Goal: Information Seeking & Learning: Learn about a topic

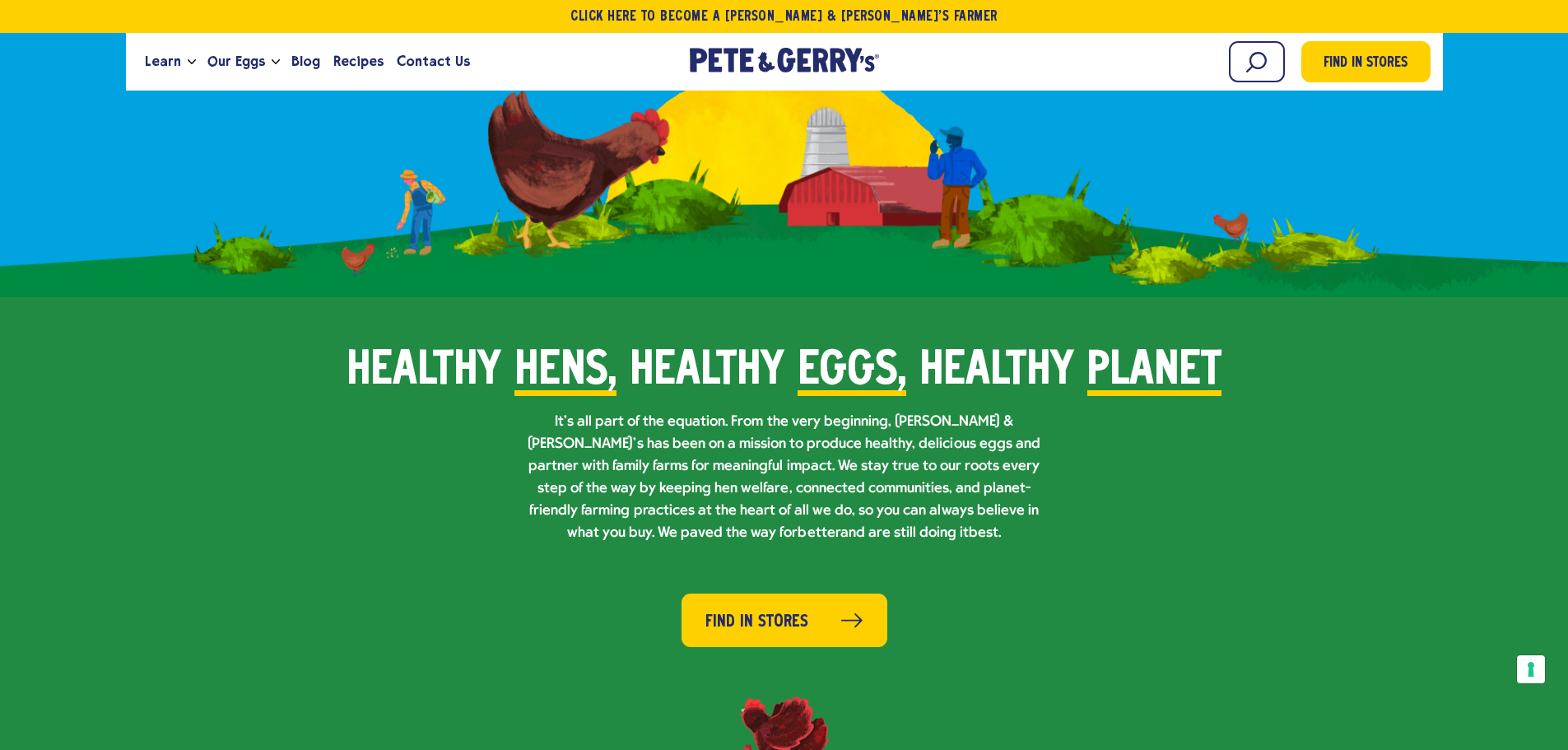
scroll to position [1070, 0]
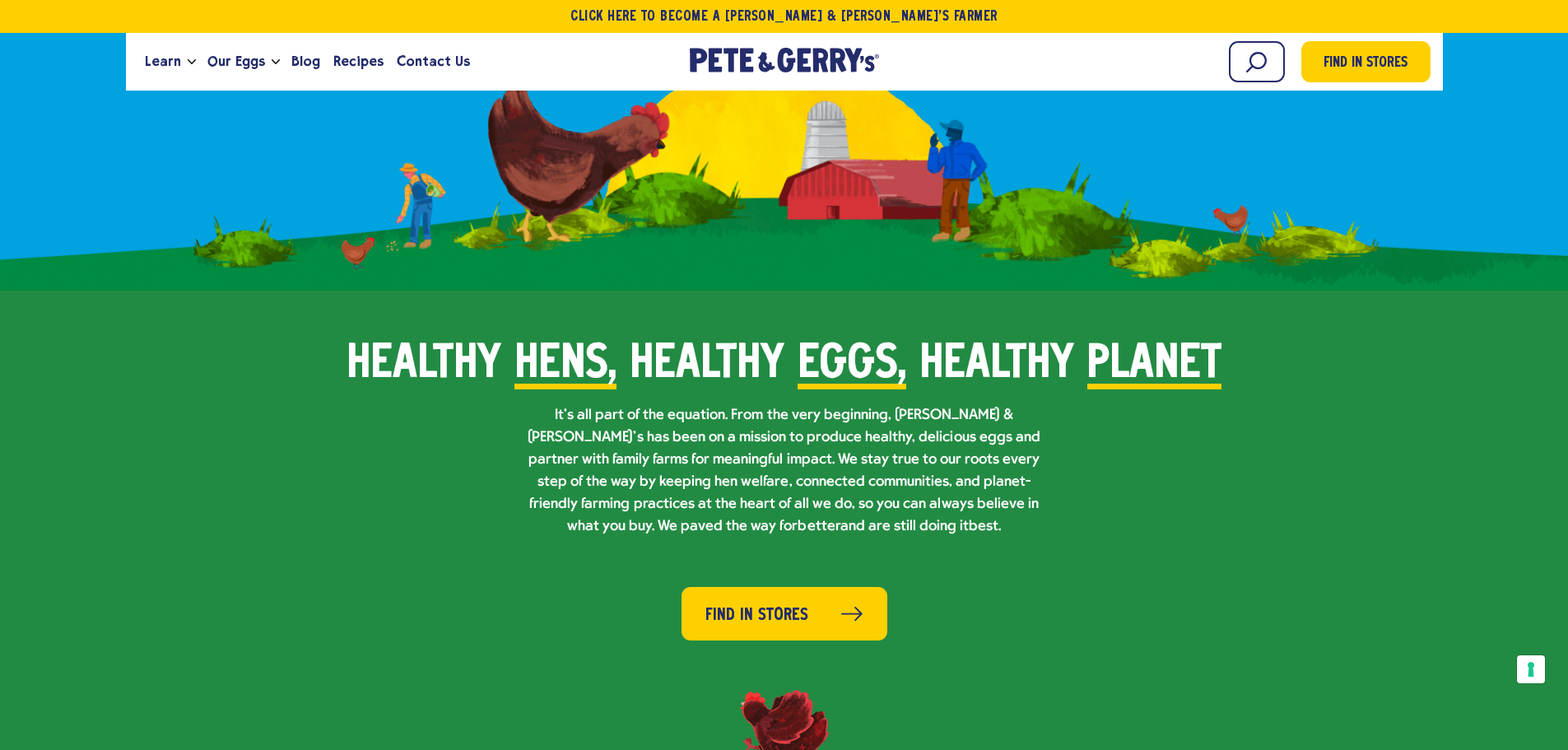
drag, startPoint x: 1035, startPoint y: 417, endPoint x: 1049, endPoint y: 260, distance: 157.6
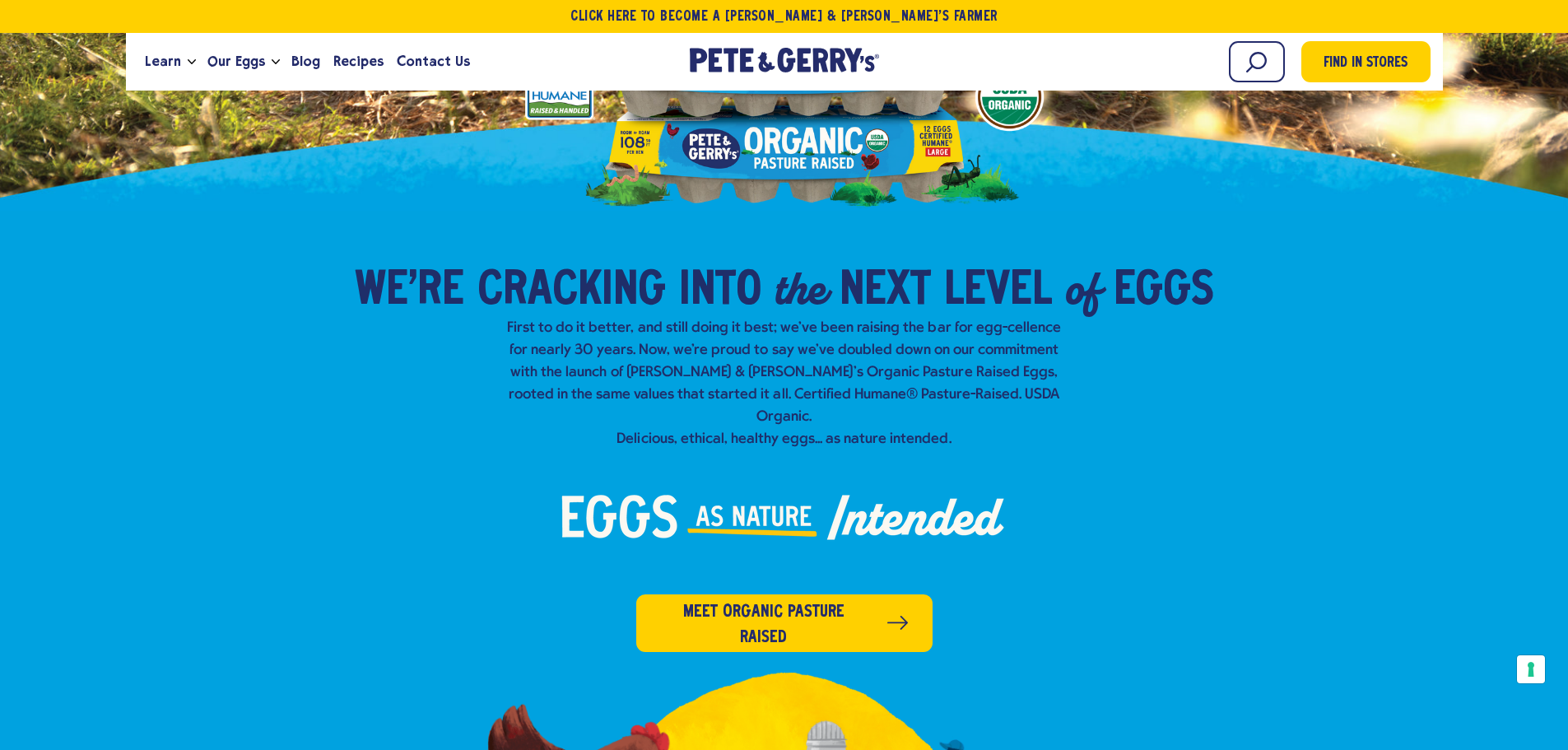
scroll to position [0, 0]
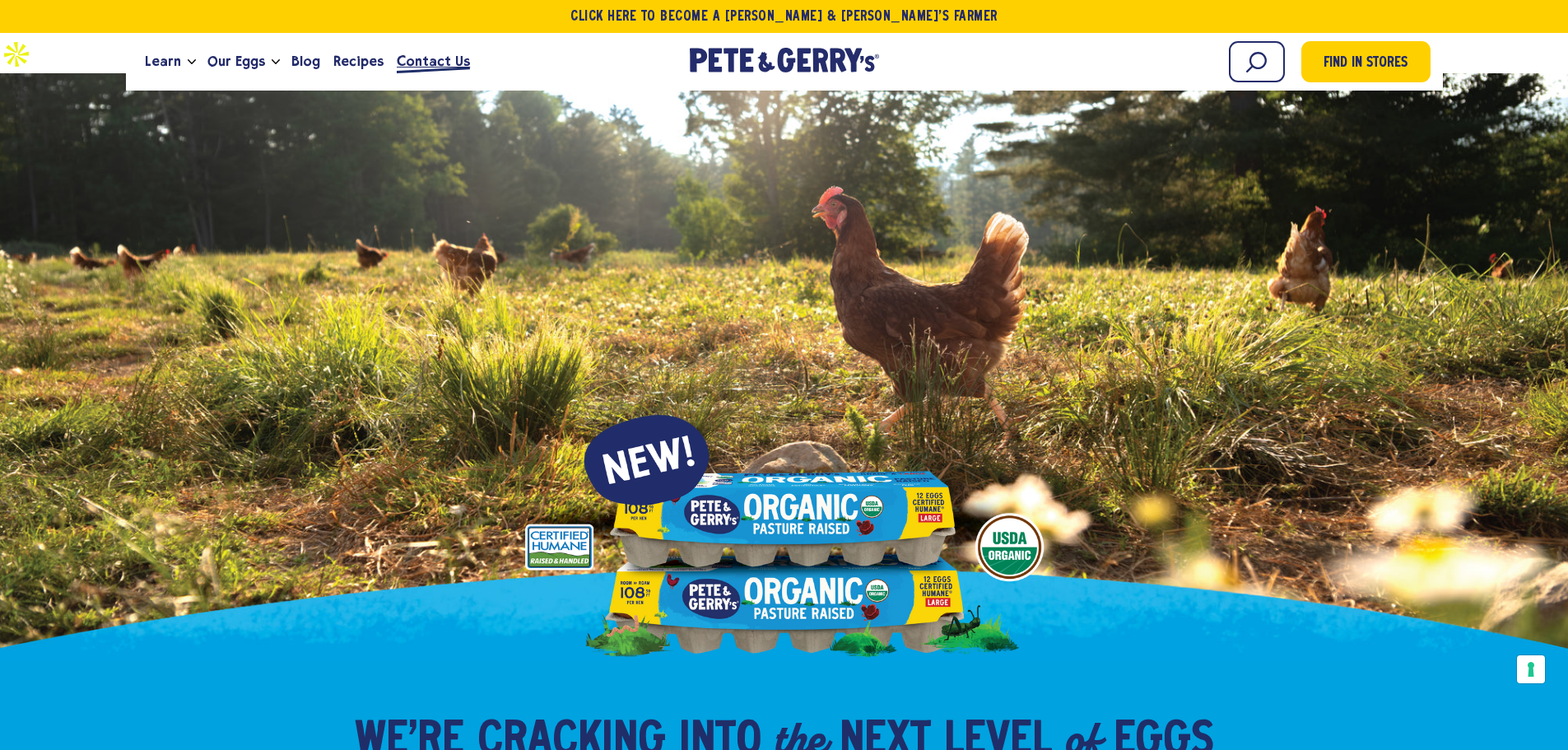
click at [431, 61] on span "Contact Us" at bounding box center [433, 61] width 73 height 21
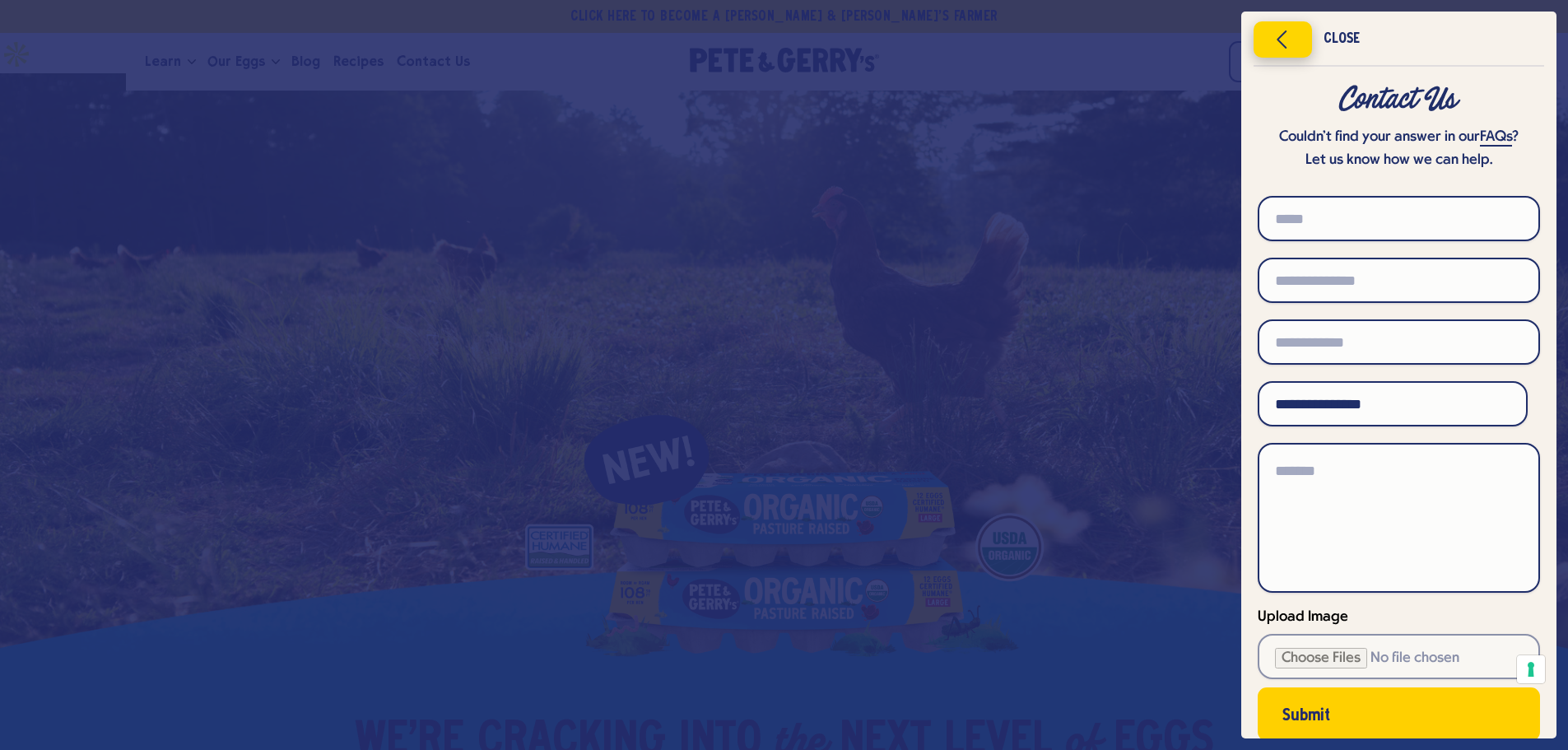
click at [1276, 35] on icon "Close menu" at bounding box center [1282, 40] width 42 height 25
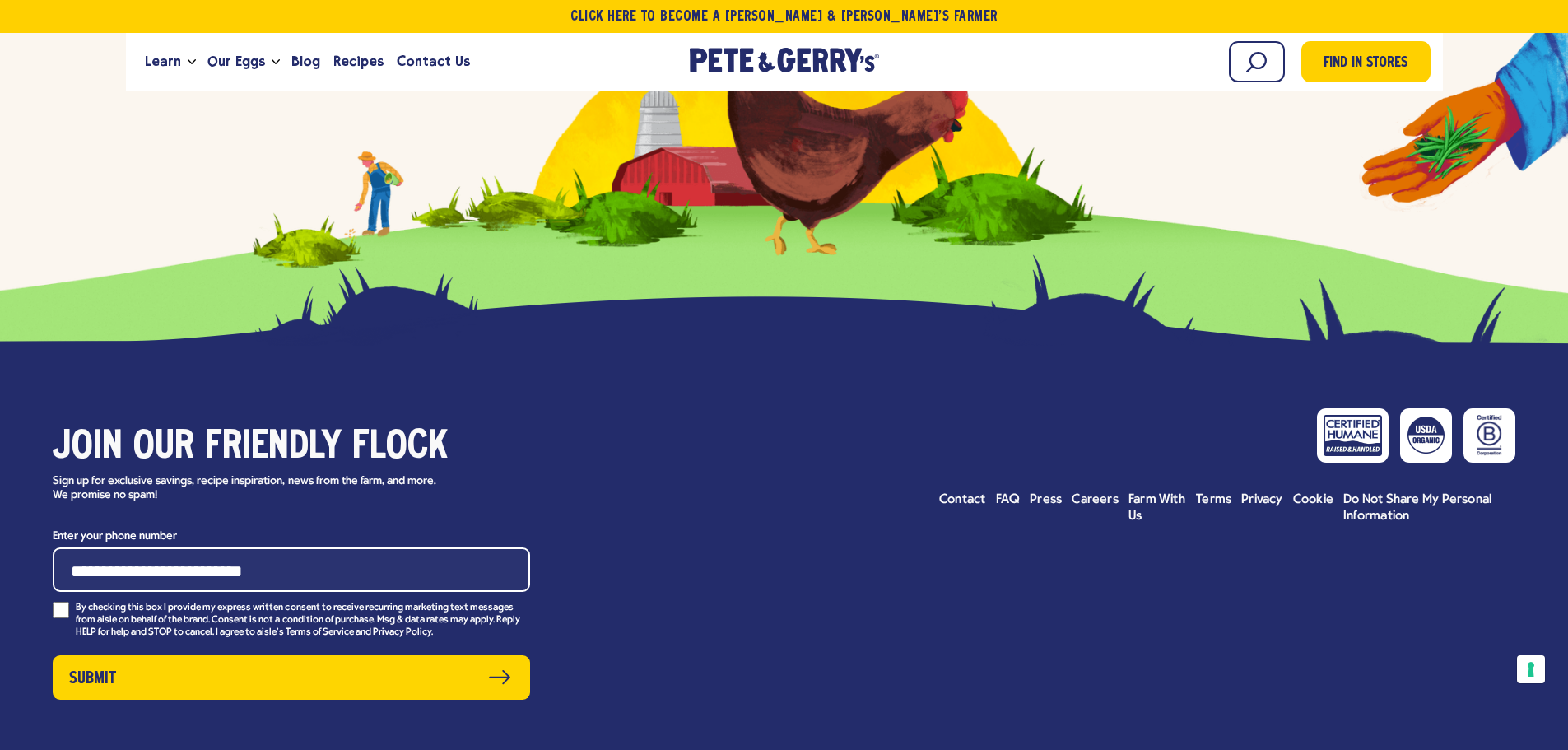
scroll to position [8366, 0]
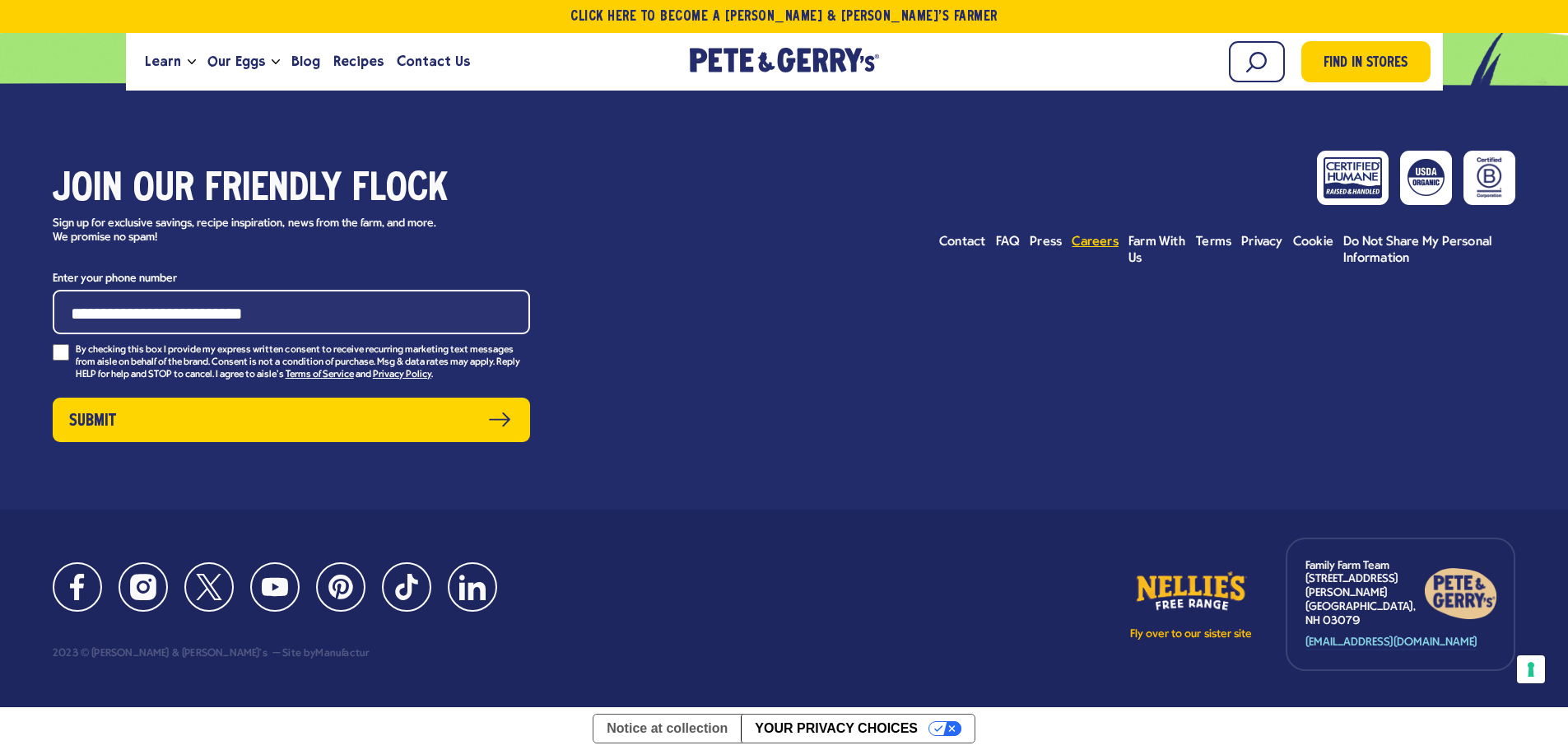
click at [1106, 249] on span "Careers" at bounding box center [1095, 242] width 47 height 13
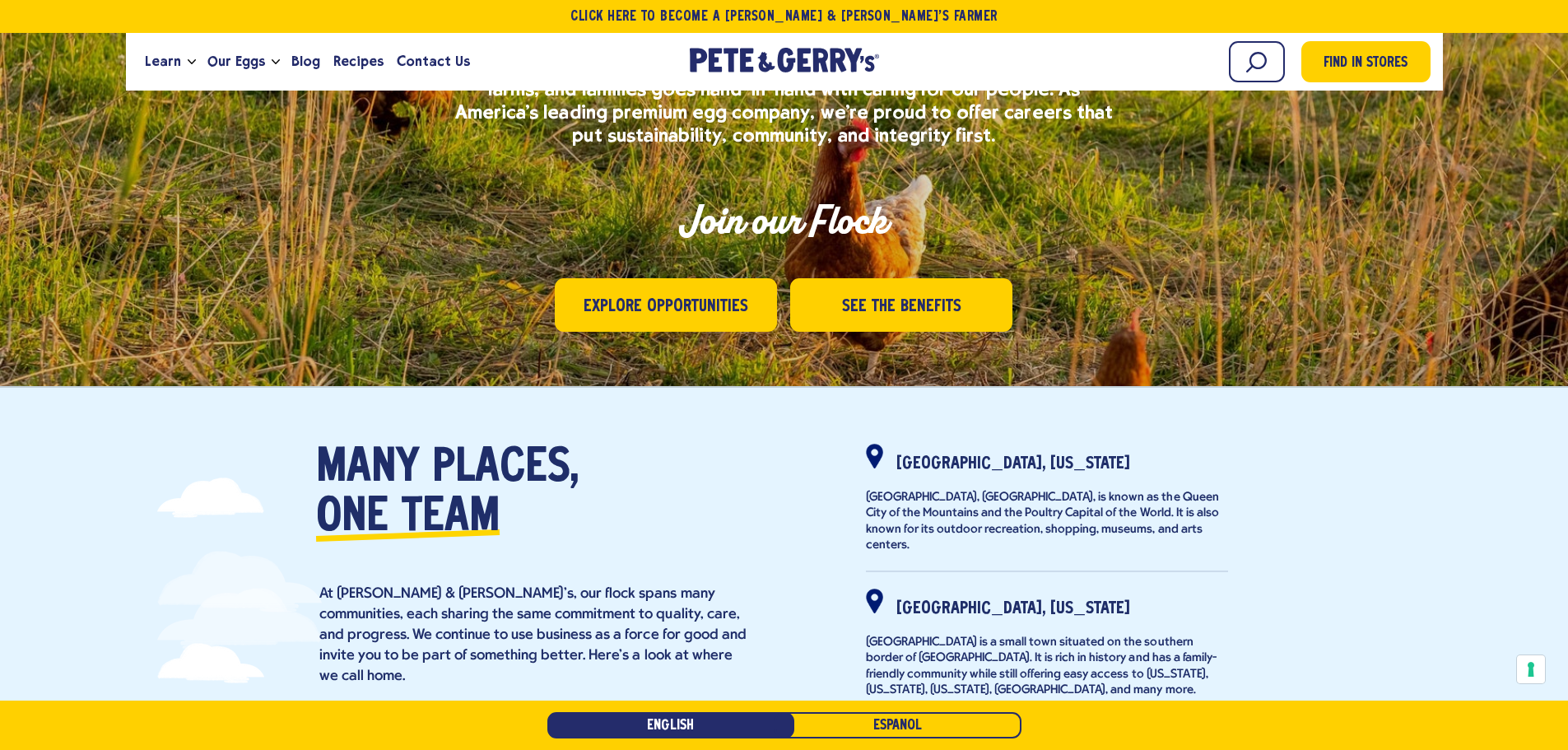
scroll to position [165, 0]
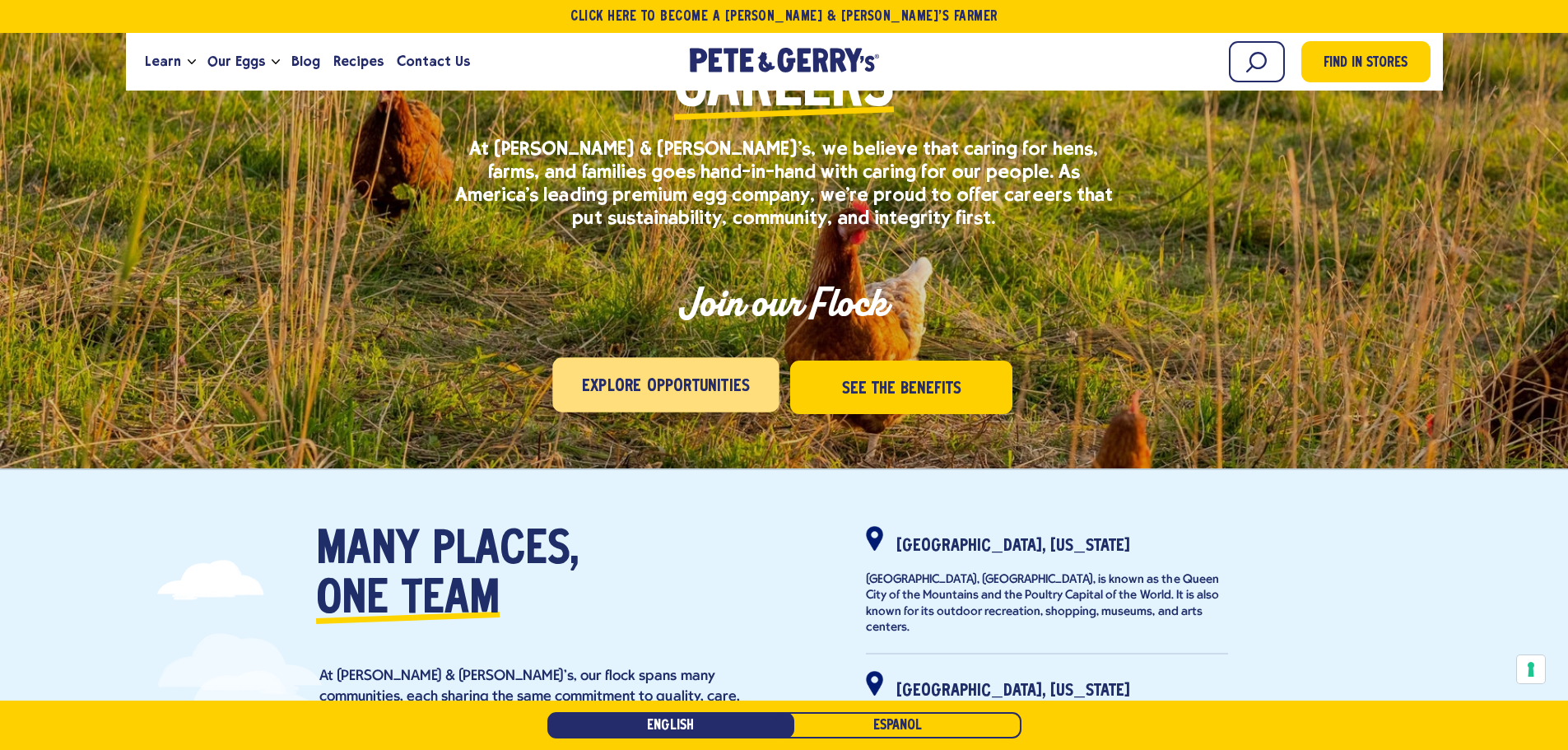
click at [740, 367] on link "Explore Opportunities" at bounding box center [666, 384] width 226 height 54
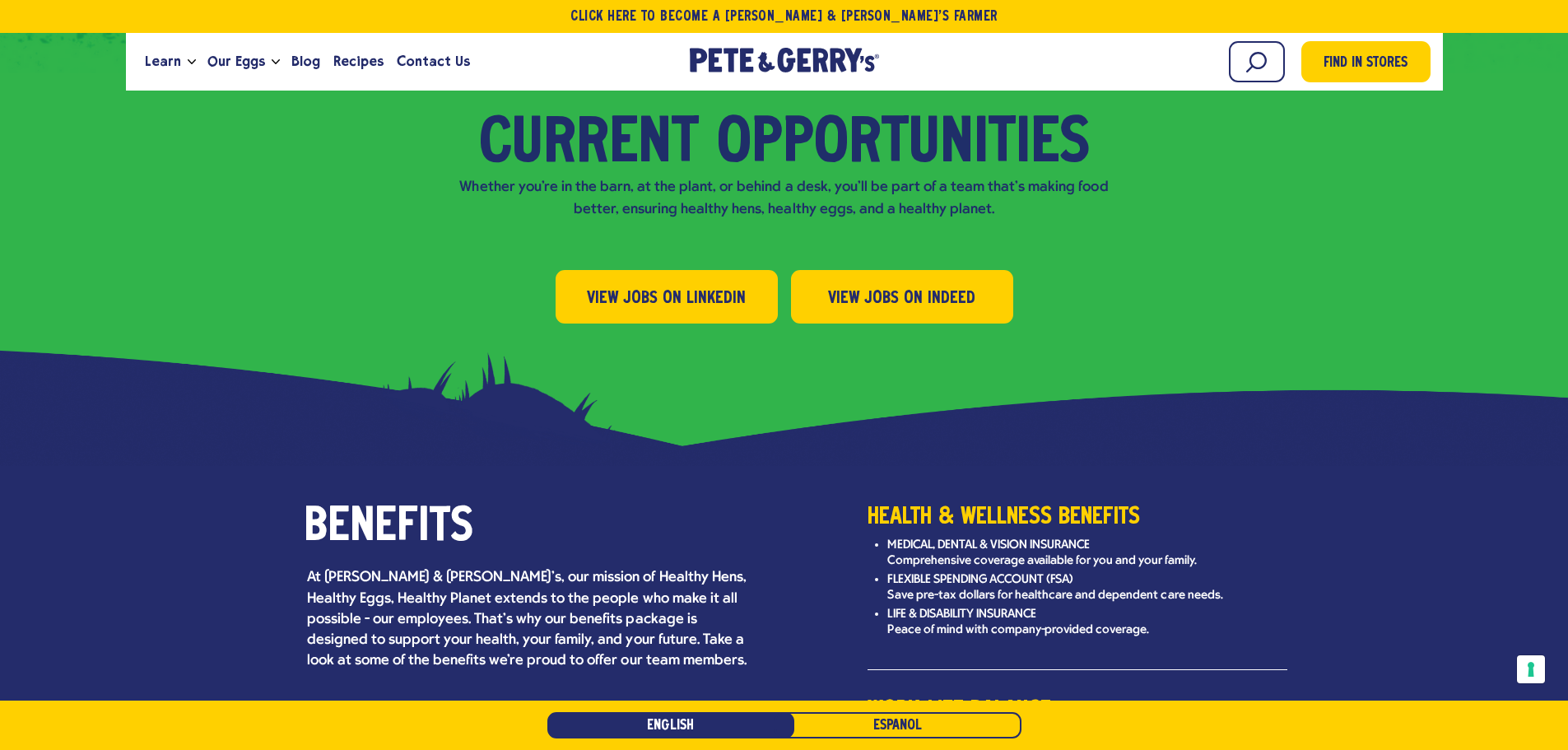
scroll to position [1846, 0]
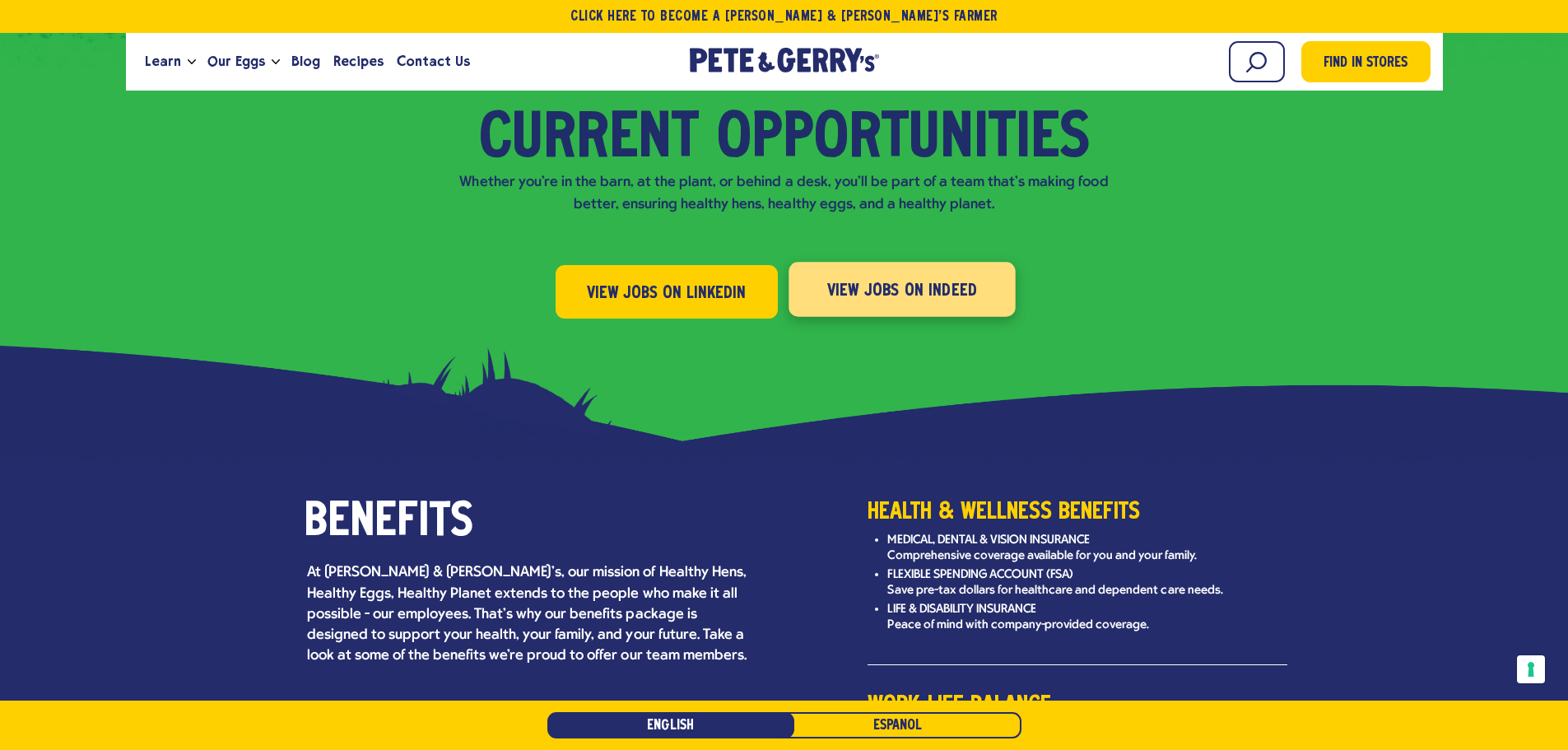
click at [831, 279] on span "View Jobs on Indeed" at bounding box center [901, 292] width 150 height 27
